Goal: Complete application form

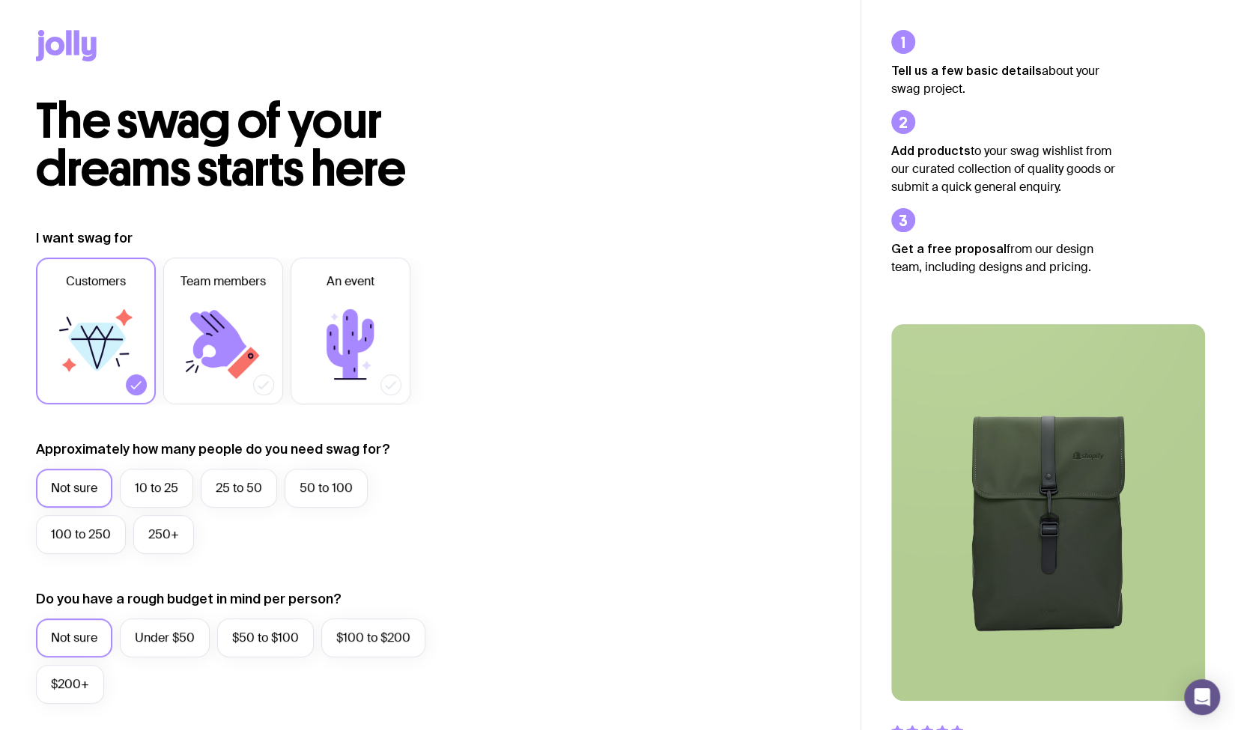
click at [643, 299] on div "I want swag for Customers Team members An event Approximately how many people d…" at bounding box center [430, 718] width 788 height 978
click at [362, 553] on div "Not sure 10 to 25 25 to 50 50 to 100 100 to 250 250+" at bounding box center [251, 515] width 431 height 93
click at [171, 639] on label "Under $50" at bounding box center [165, 637] width 90 height 39
click at [0, 0] on input "Under $50" at bounding box center [0, 0] width 0 height 0
click at [249, 639] on label "$50 to $100" at bounding box center [265, 637] width 97 height 39
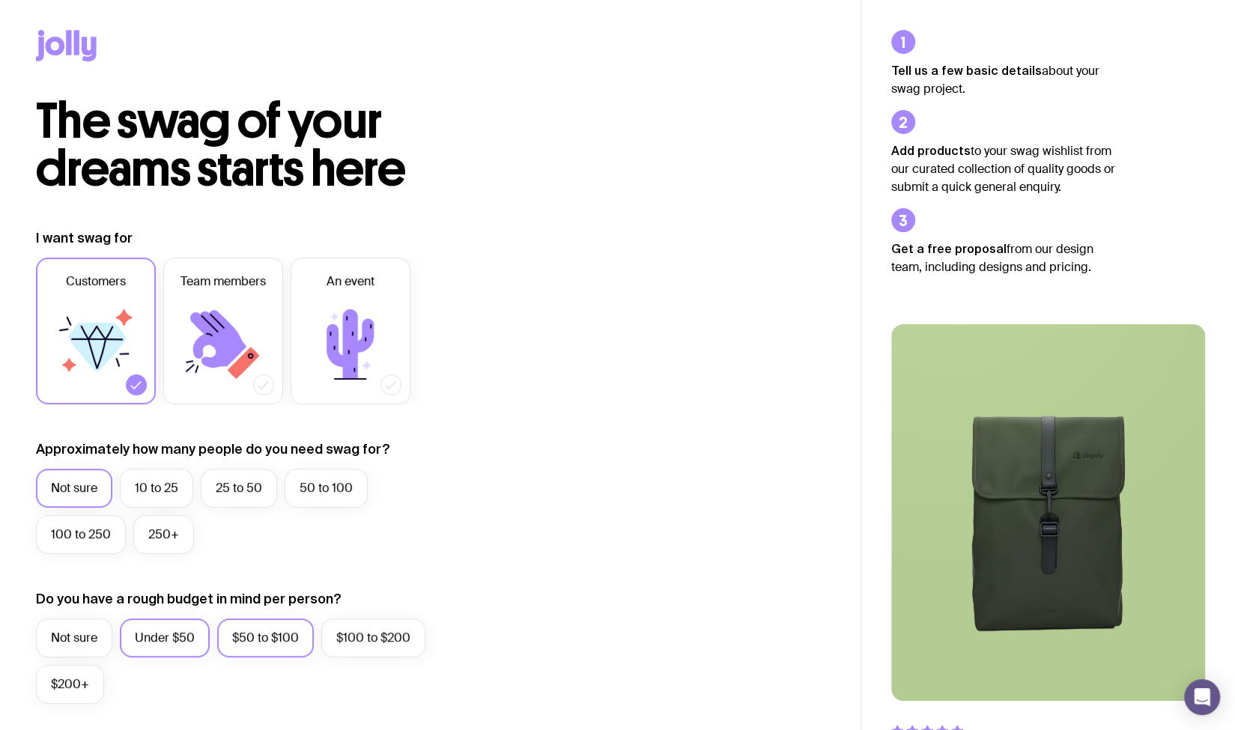
click at [0, 0] on input "$50 to $100" at bounding box center [0, 0] width 0 height 0
click at [159, 617] on div "Do you have a rough budget in mind per person? Not sure Under $50 $50 to $100 $…" at bounding box center [251, 647] width 431 height 114
click at [174, 637] on label "Under $50" at bounding box center [165, 637] width 90 height 39
click at [0, 0] on input "Under $50" at bounding box center [0, 0] width 0 height 0
click at [538, 567] on div "I want swag for Customers Team members An event Approximately how many people d…" at bounding box center [430, 718] width 788 height 978
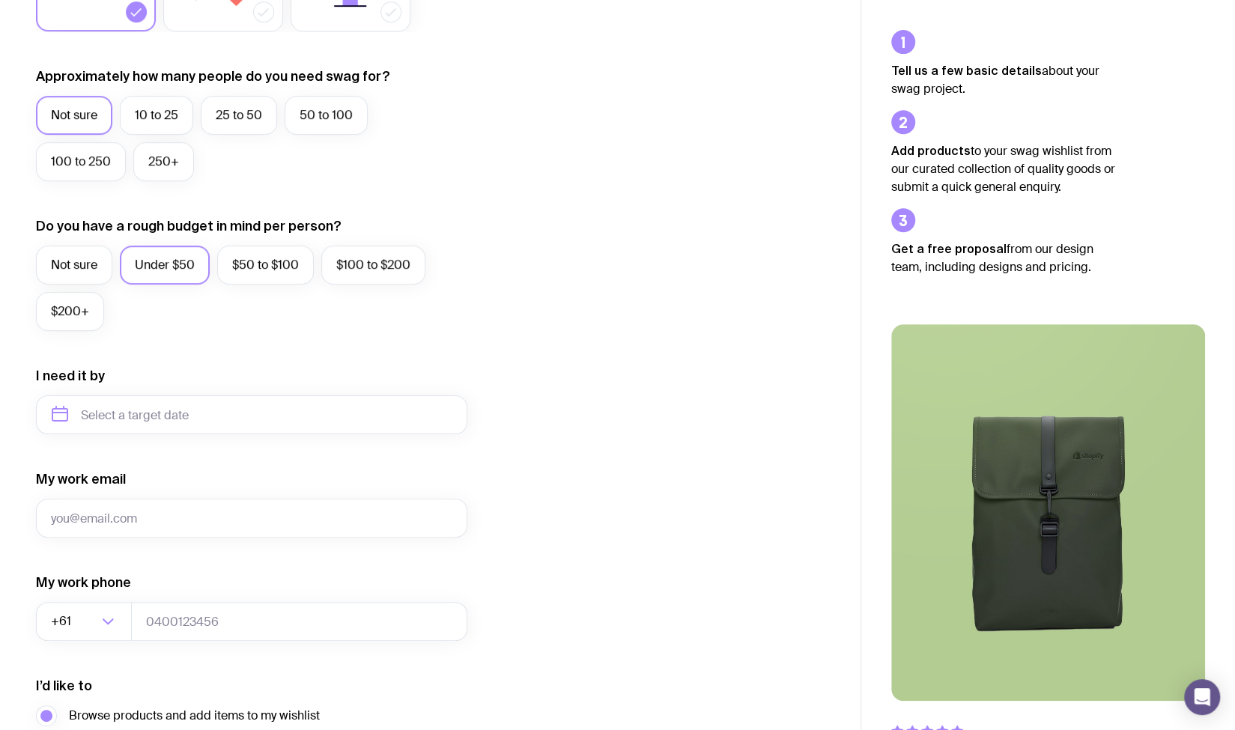
scroll to position [542, 0]
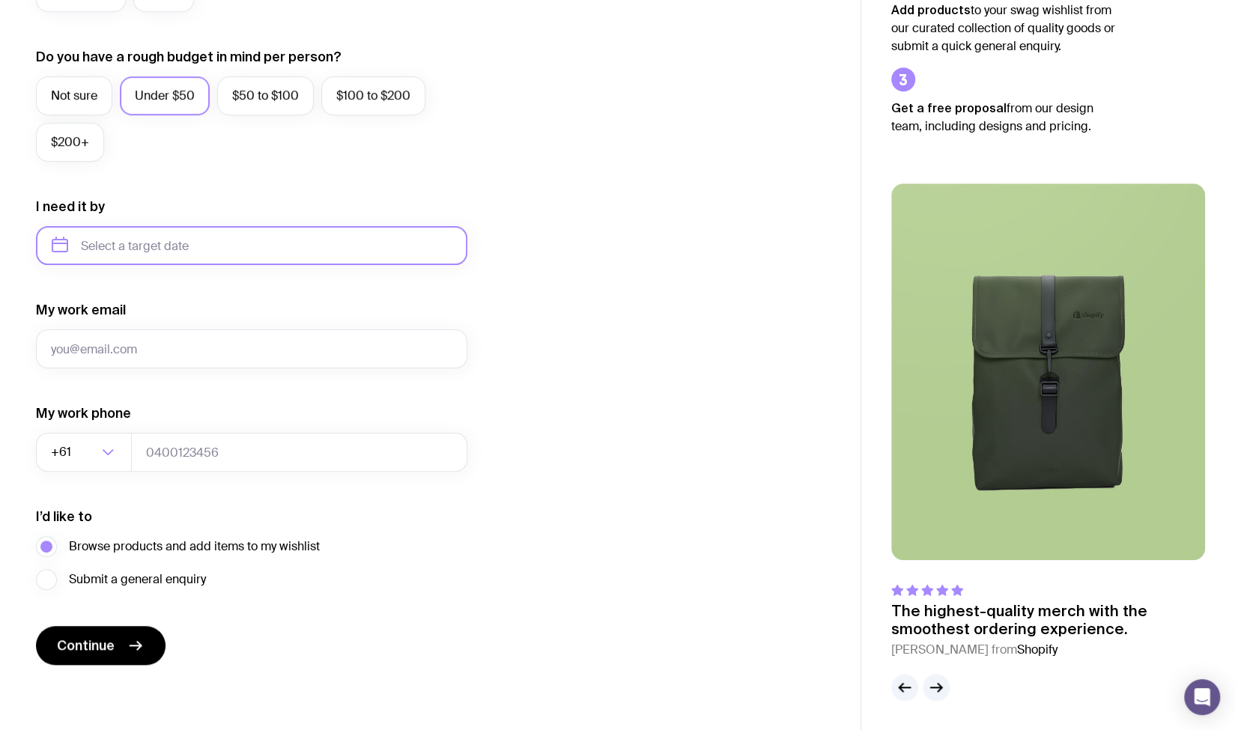
click at [168, 255] on input "text" at bounding box center [251, 245] width 431 height 39
click at [632, 211] on div "I want swag for Customers Team members An event Approximately how many people d…" at bounding box center [430, 176] width 788 height 978
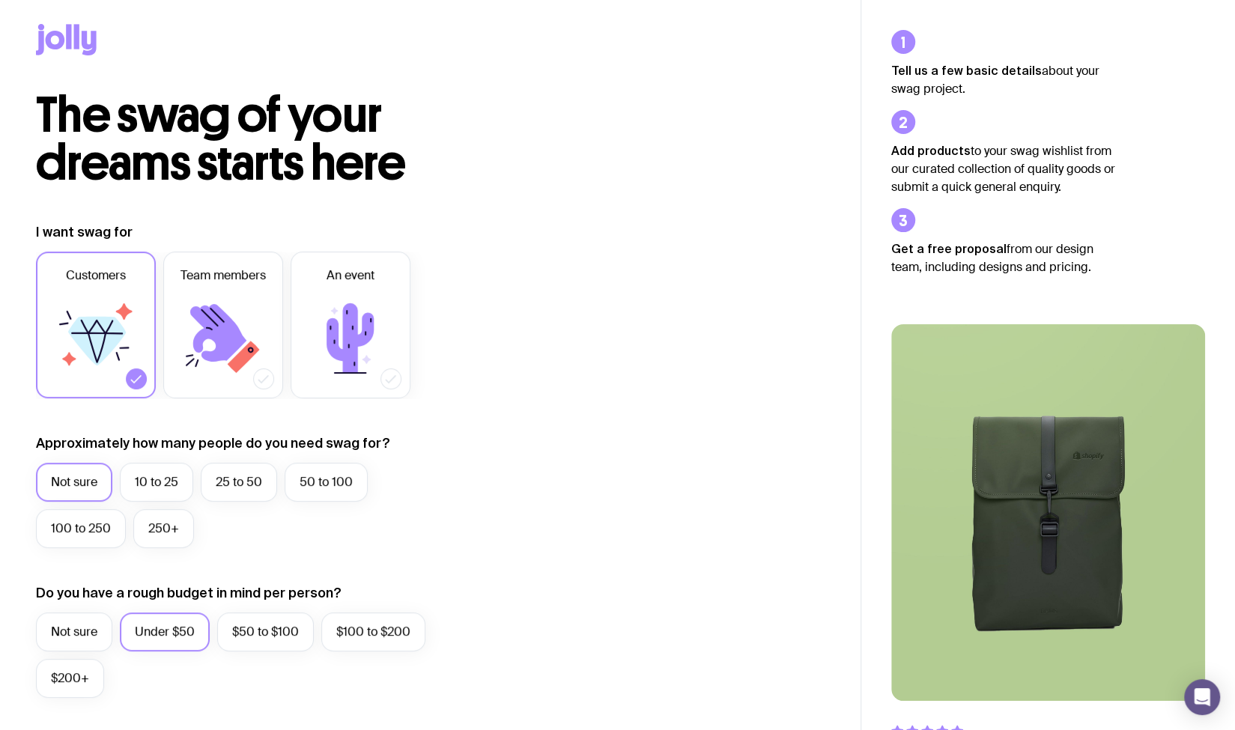
scroll to position [0, 0]
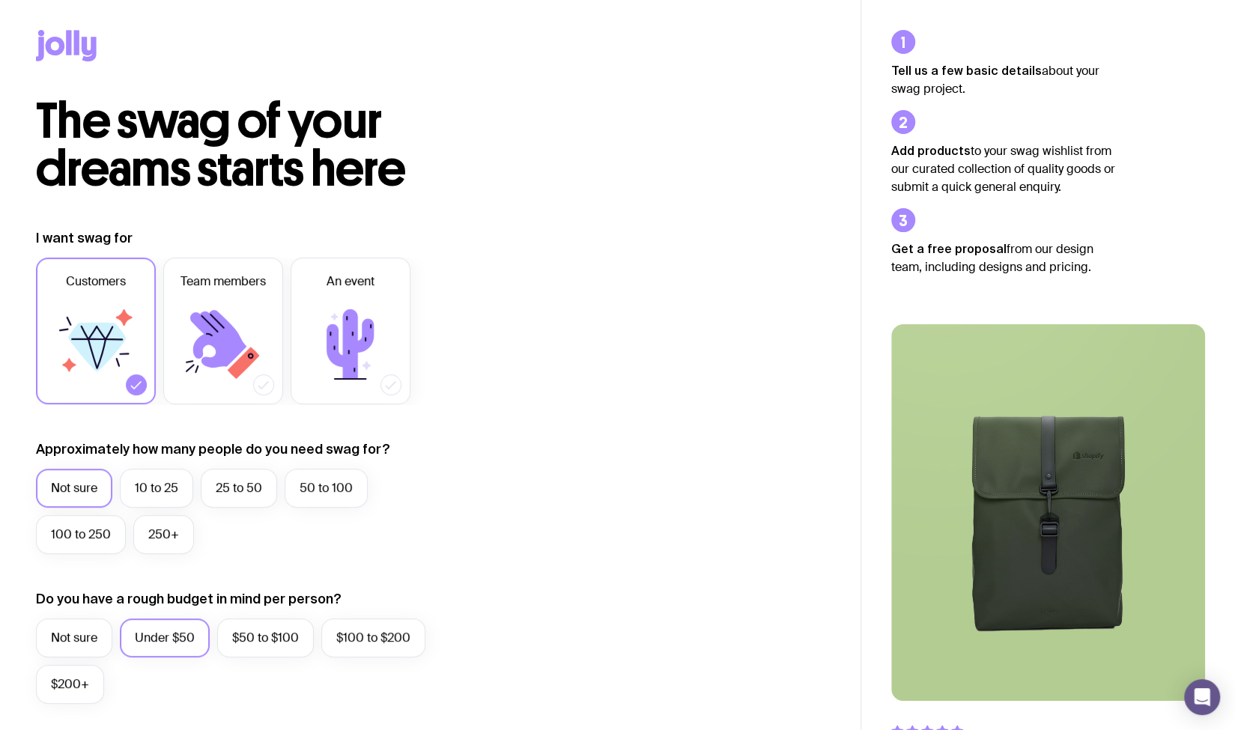
click at [97, 41] on div at bounding box center [430, 48] width 788 height 97
click at [76, 44] on icon at bounding box center [76, 42] width 5 height 25
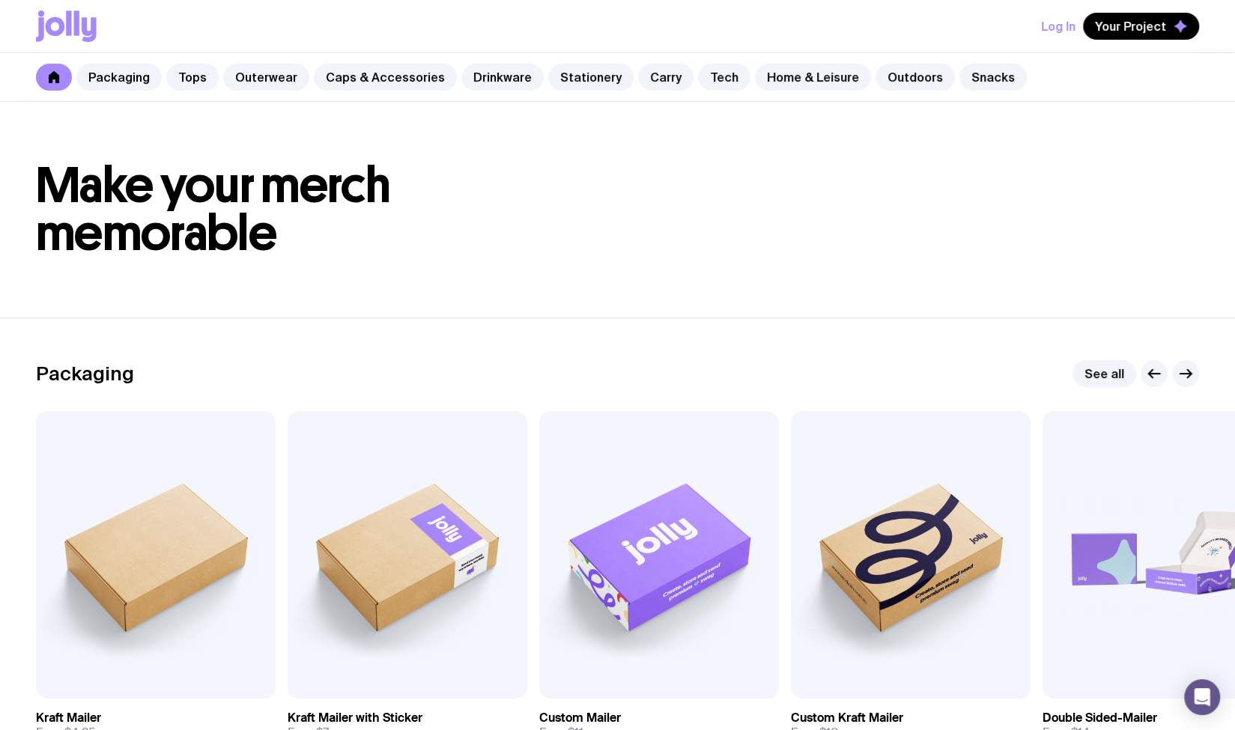
click at [568, 231] on h1 "Make your merch memorable" at bounding box center [617, 210] width 1163 height 96
click at [649, 222] on h1 "Make your merch memorable" at bounding box center [617, 210] width 1163 height 96
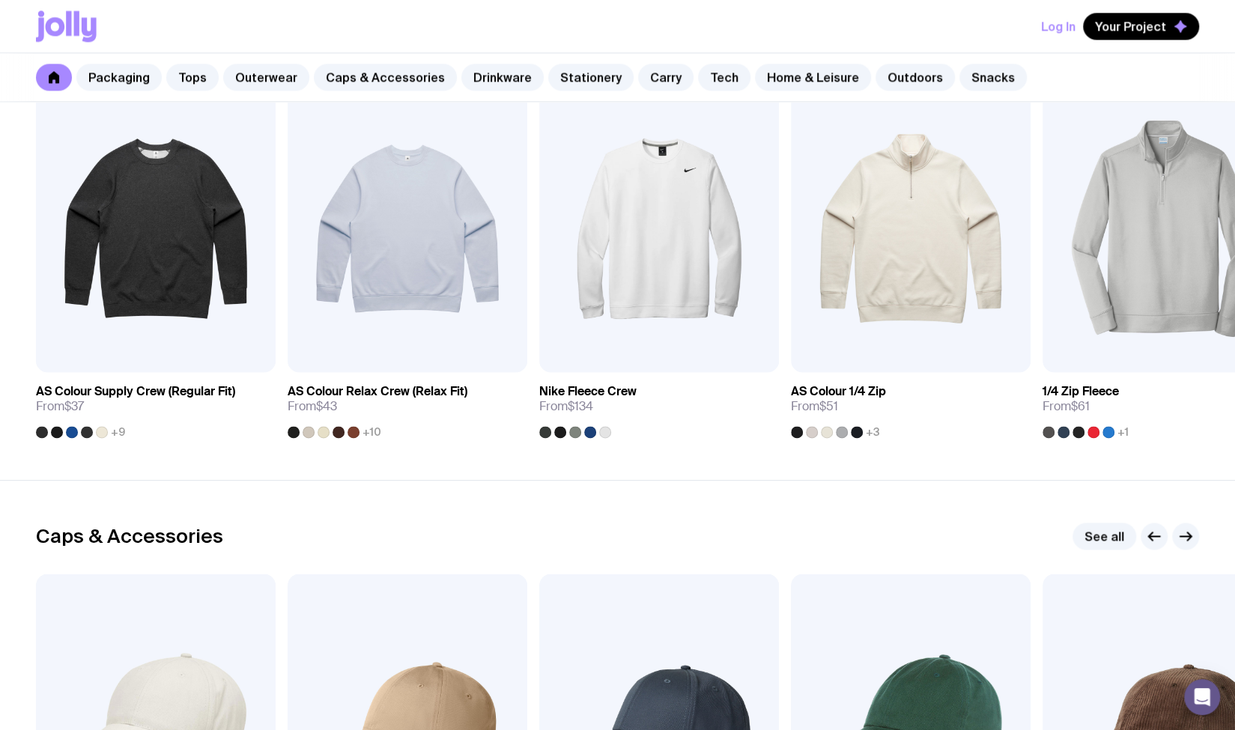
scroll to position [1318, 0]
